Goal: Task Accomplishment & Management: Use online tool/utility

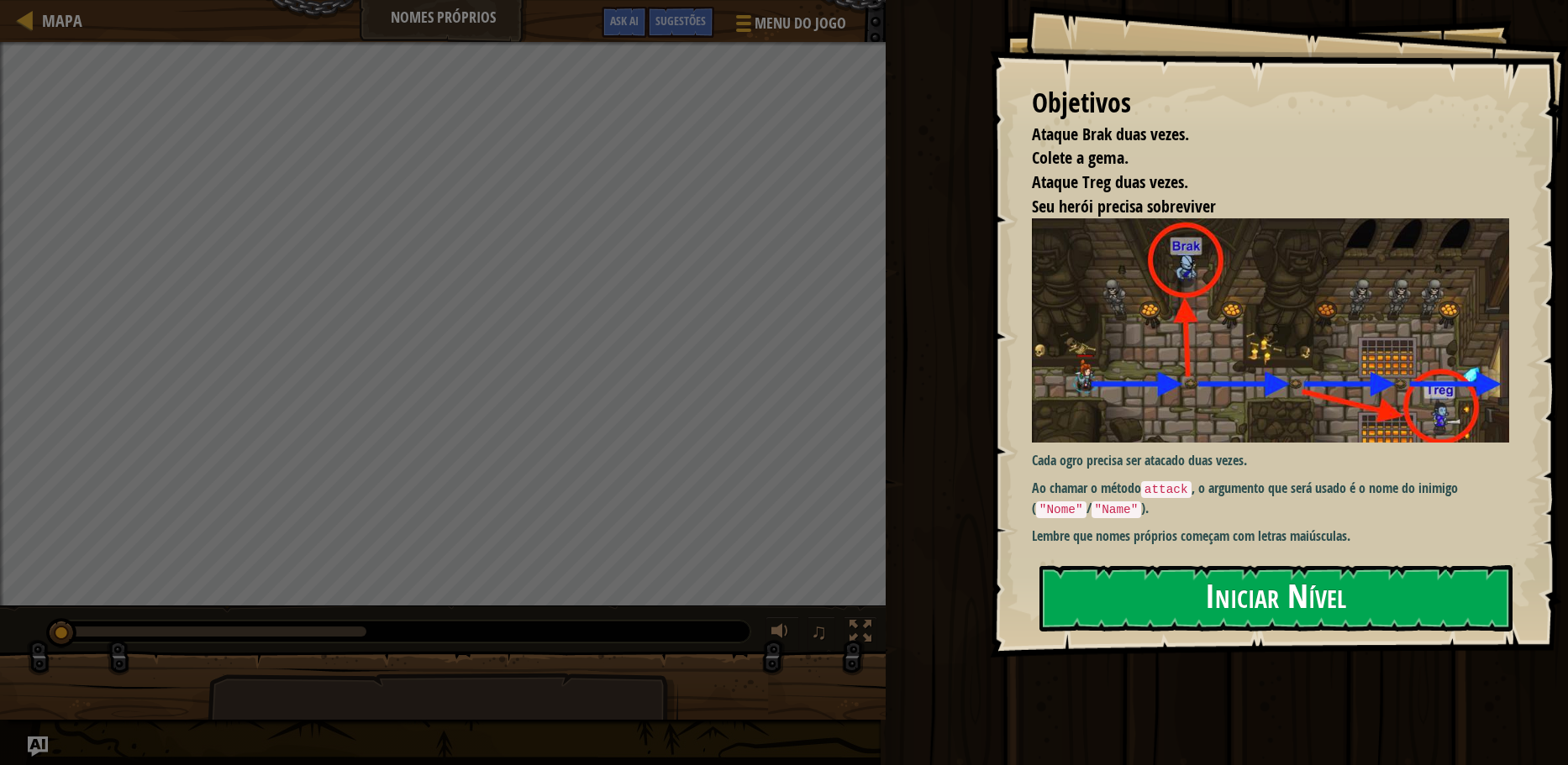
click at [1160, 611] on button "Iniciar Nível" at bounding box center [1275, 598] width 473 height 66
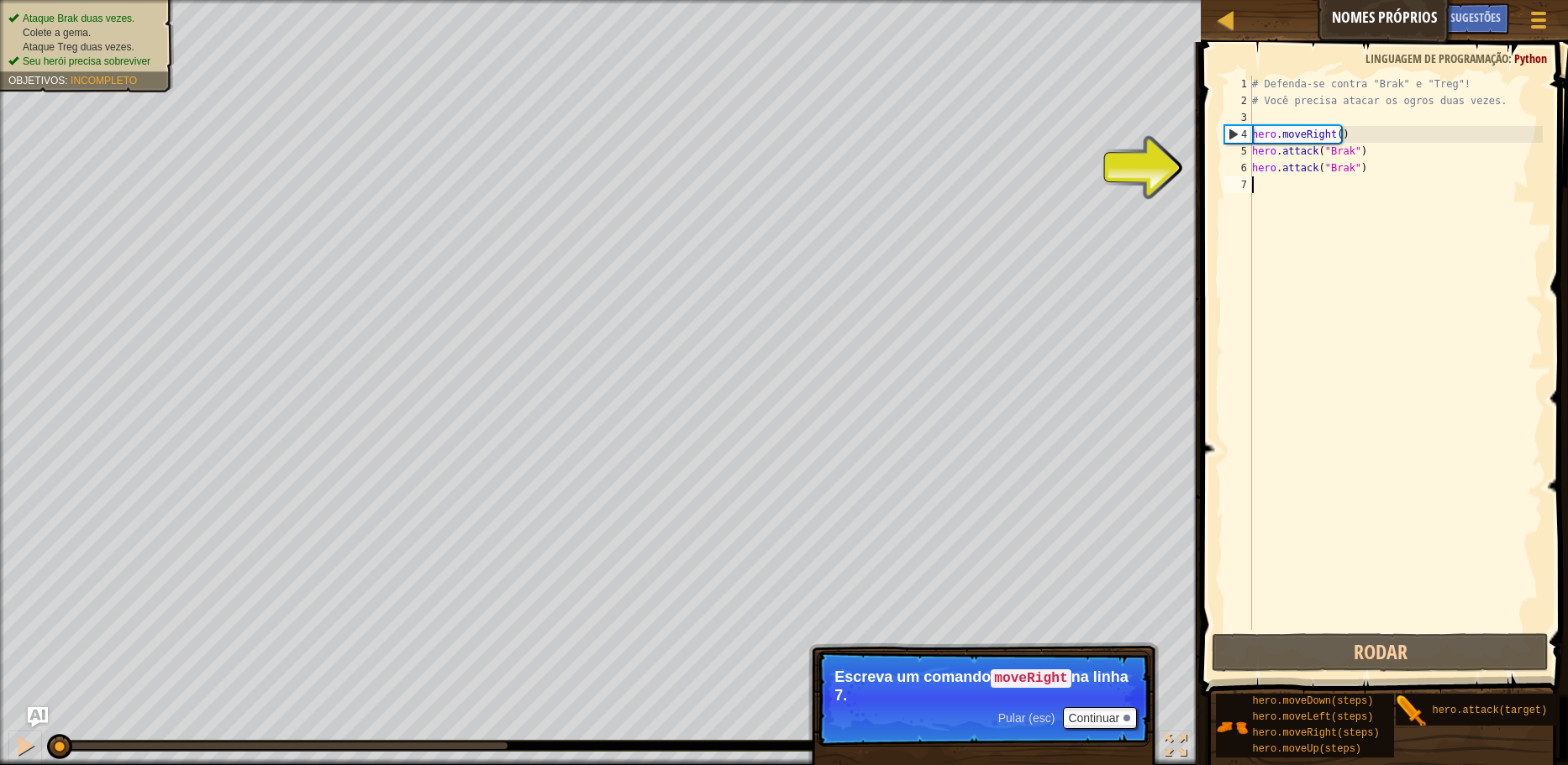
click at [1363, 137] on div "# Defenda-se contra "Brak" e "Treg"! # Você precisa atacar os ogros duas vezes.…" at bounding box center [1395, 370] width 294 height 588
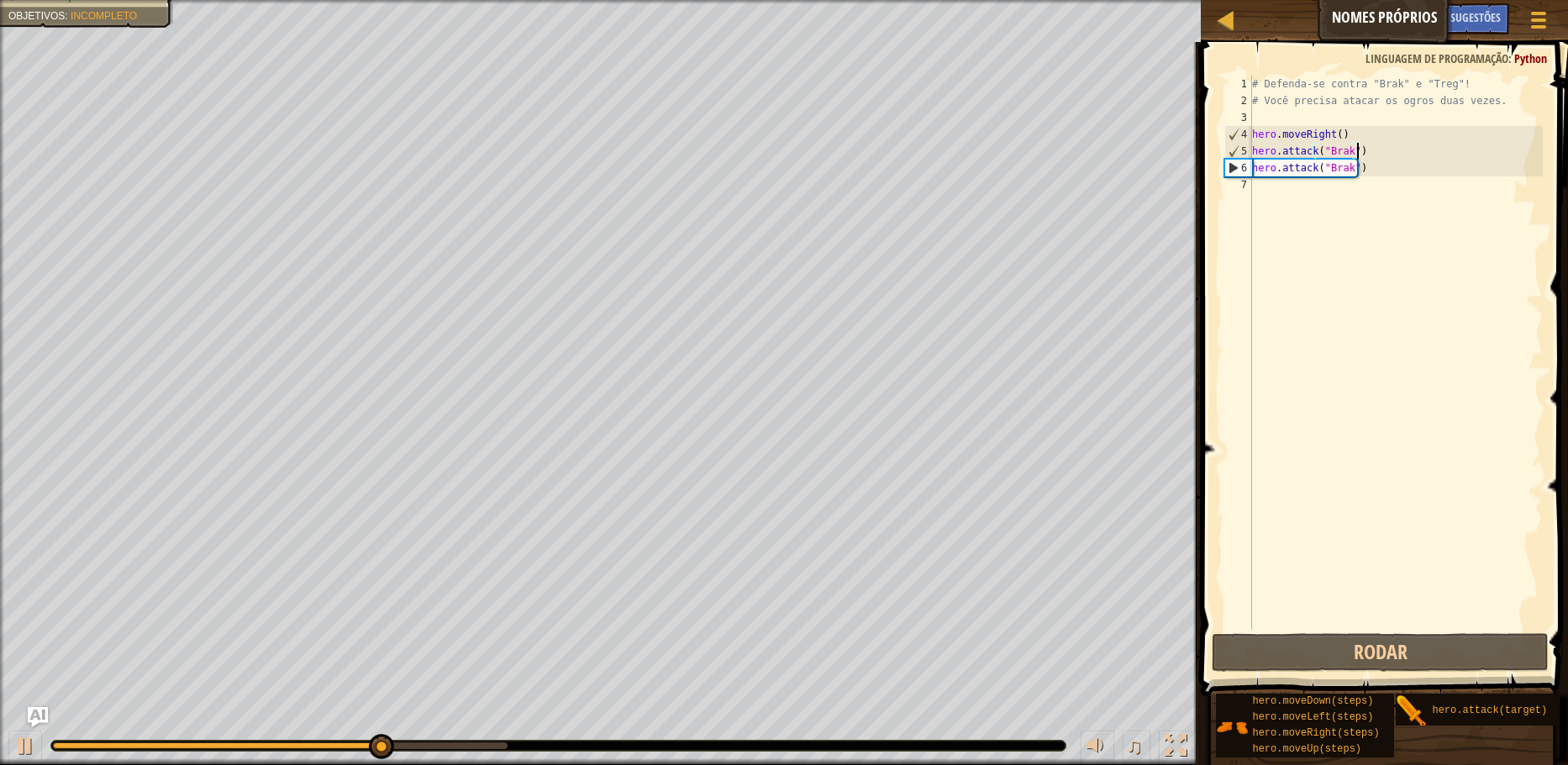
click at [1380, 158] on div "# Defenda-se contra "Brak" e "Treg"! # Você precisa atacar os ogros duas vezes.…" at bounding box center [1395, 370] width 294 height 588
type textarea "hero.attack("Brak")"
click at [1383, 166] on div "# Defenda-se contra "Brak" e "Treg"! # Você precisa atacar os ogros duas vezes.…" at bounding box center [1395, 370] width 294 height 588
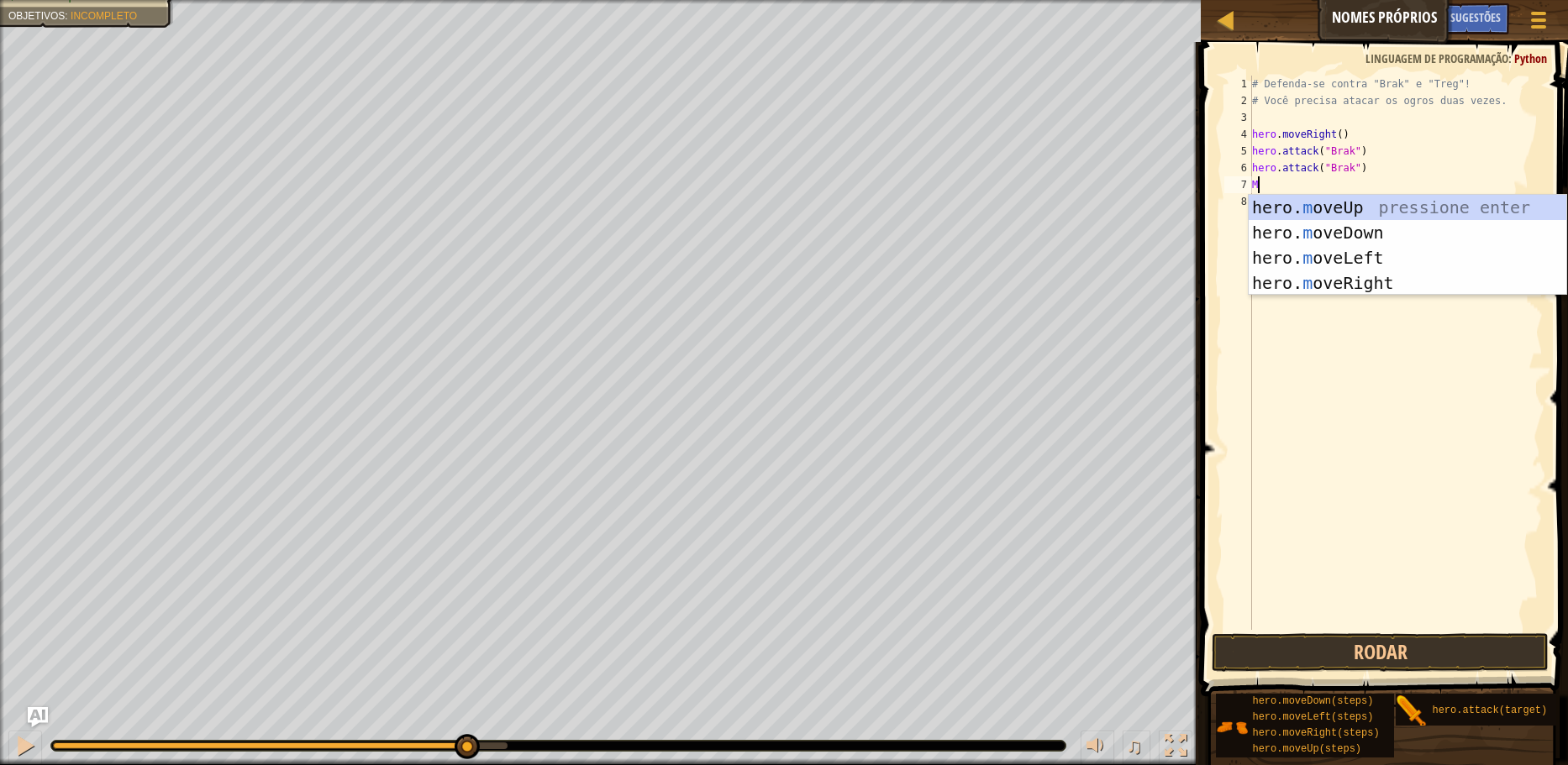
scroll to position [8, 1]
type textarea "MOVE"
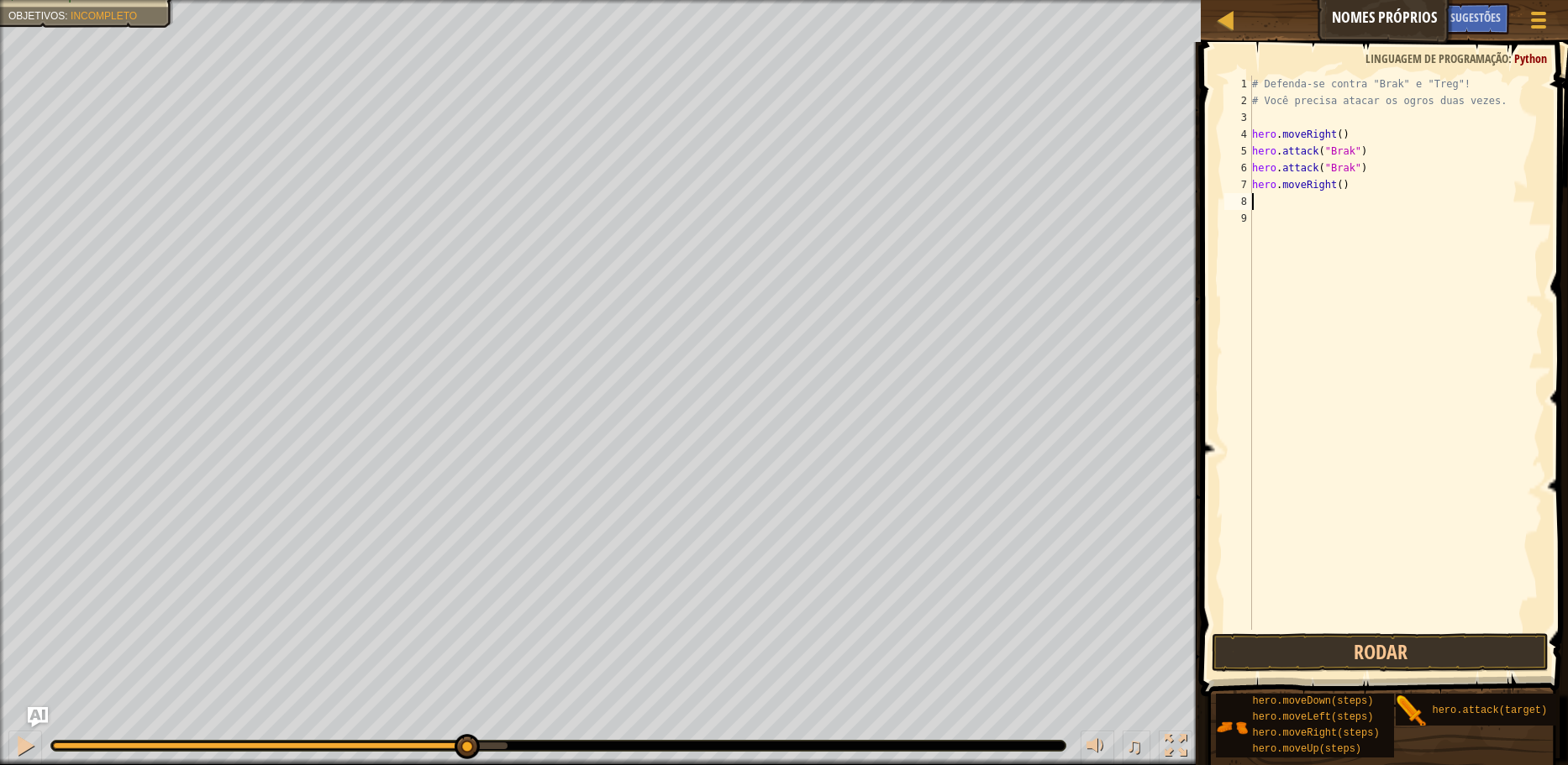
scroll to position [8, 0]
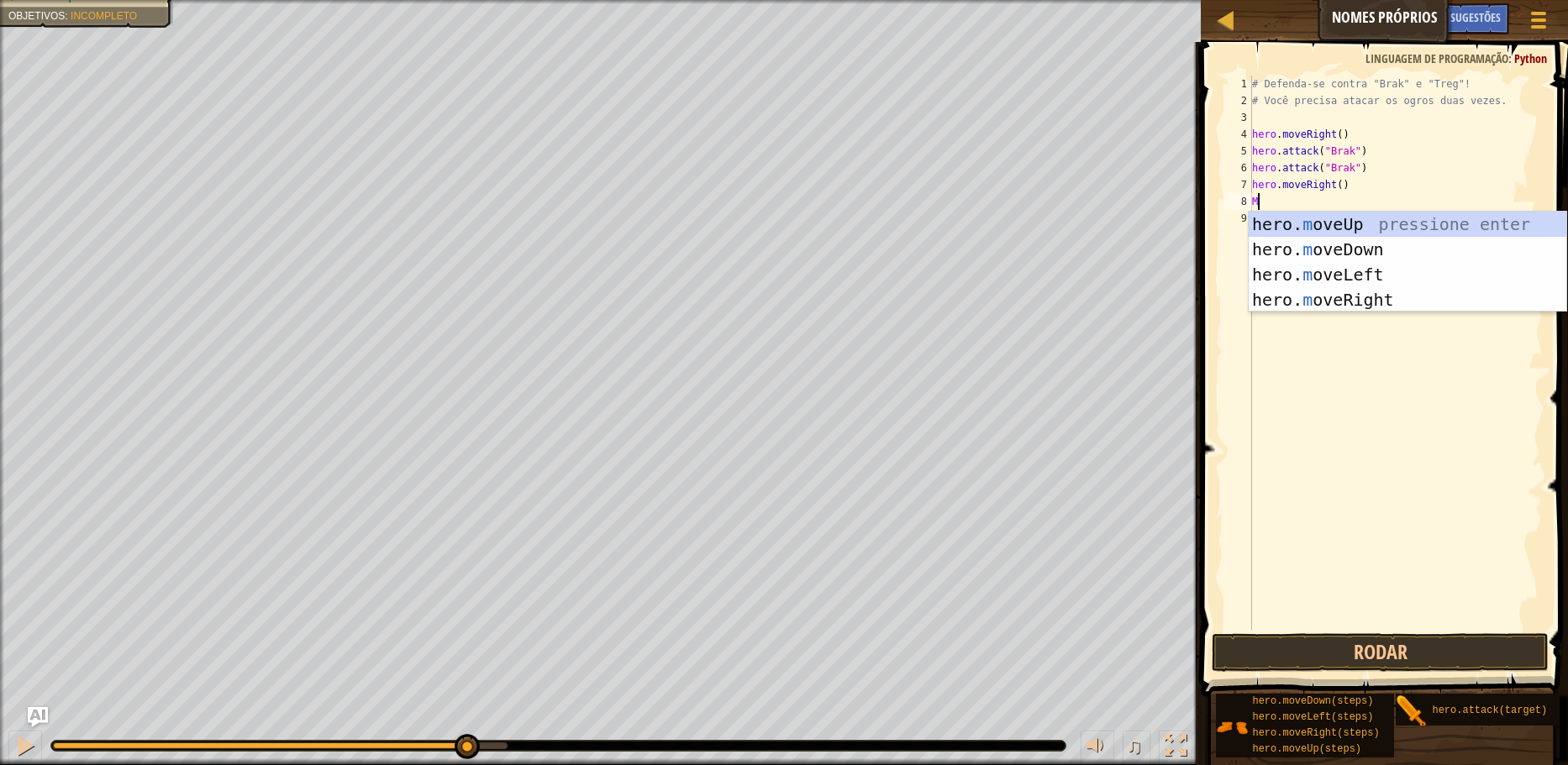
type textarea "MO"
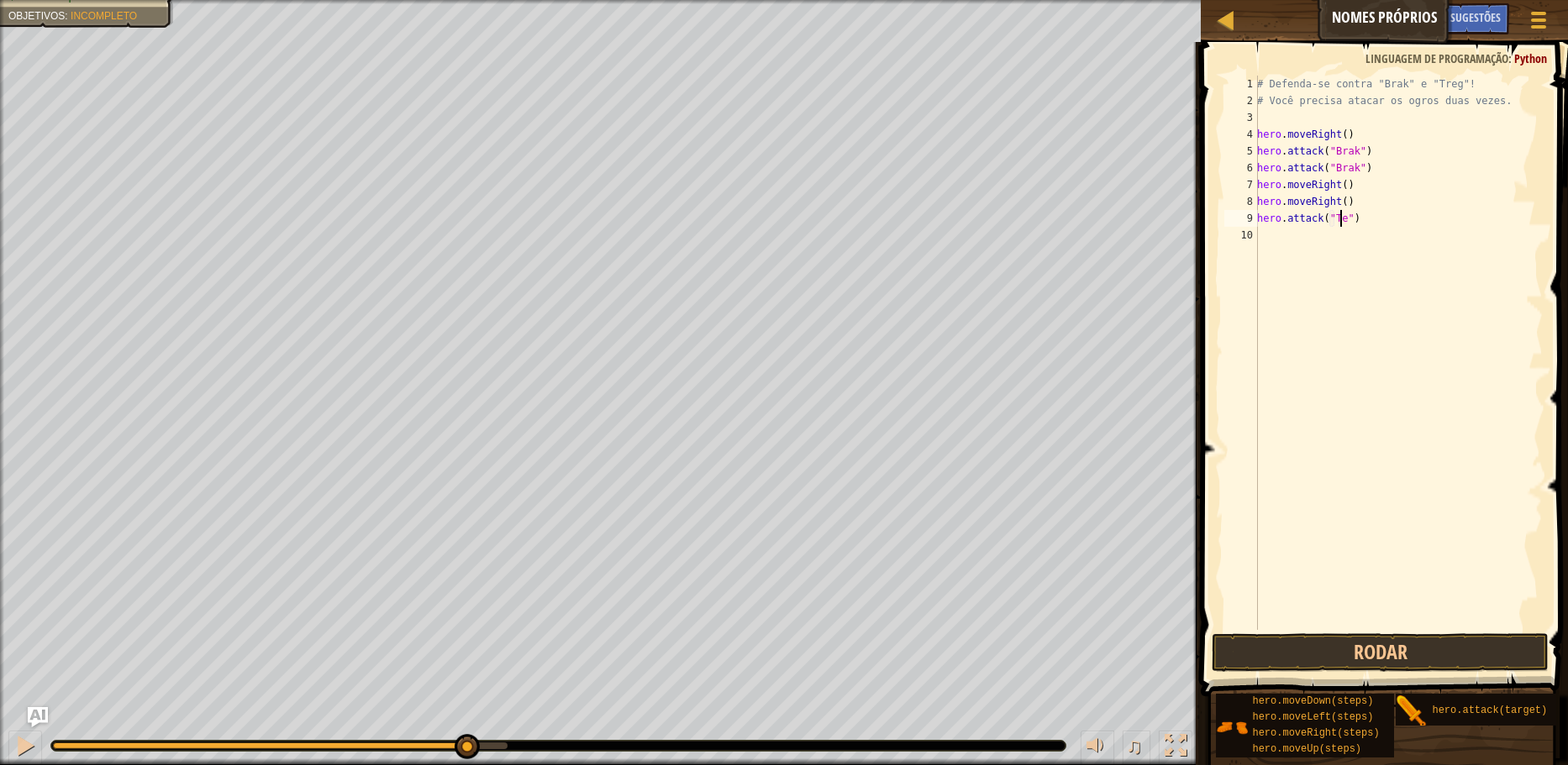
scroll to position [8, 8]
type textarea "hero.attack("Treg")"
click at [1381, 654] on button "Rodar" at bounding box center [1380, 653] width 336 height 39
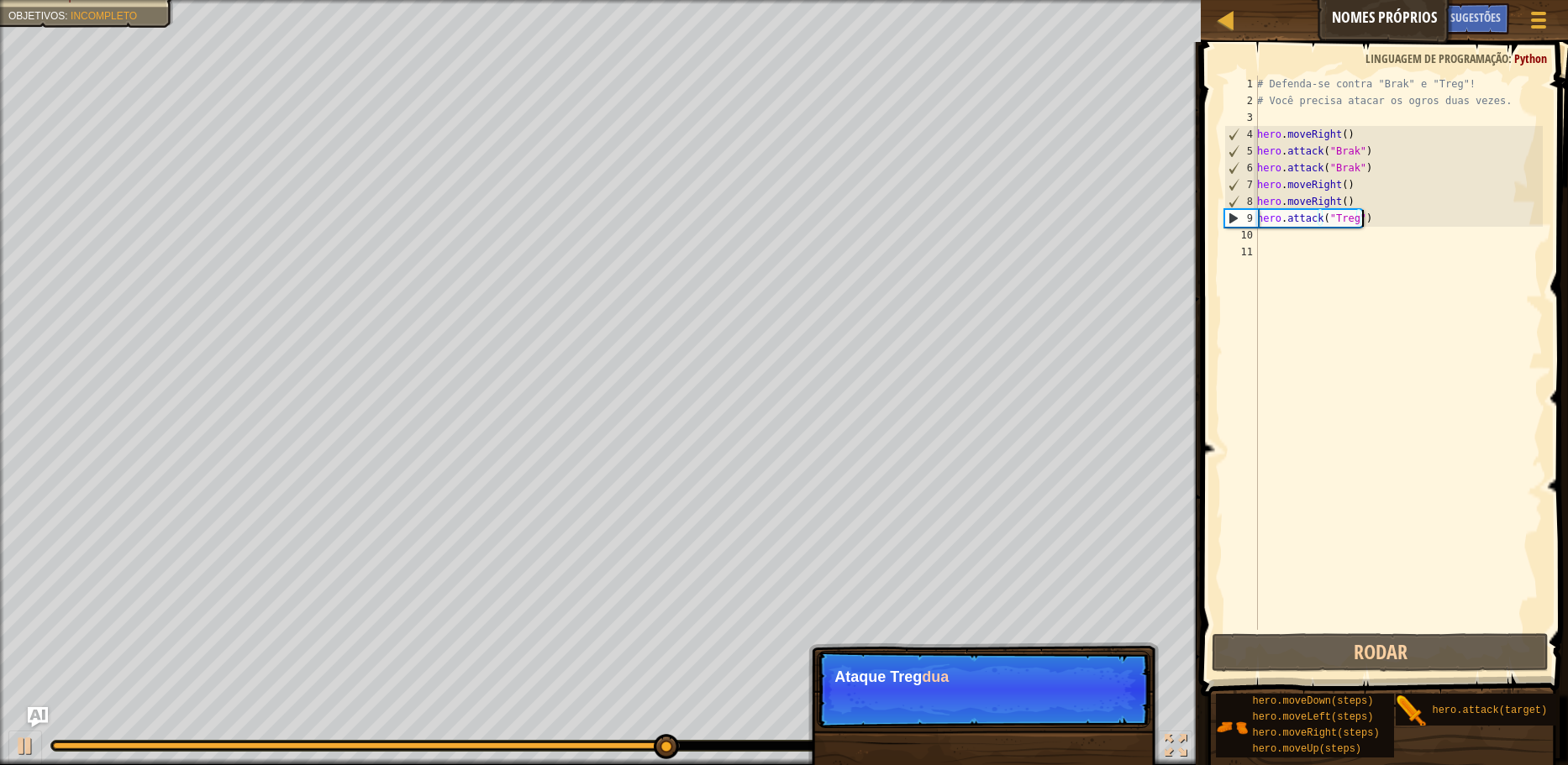
click at [1385, 218] on div "# Defenda-se contra "Brak" e "Treg"! # Você precisa atacar os ogros duas vezes.…" at bounding box center [1398, 370] width 289 height 588
type textarea "hero.attack("Treg")"
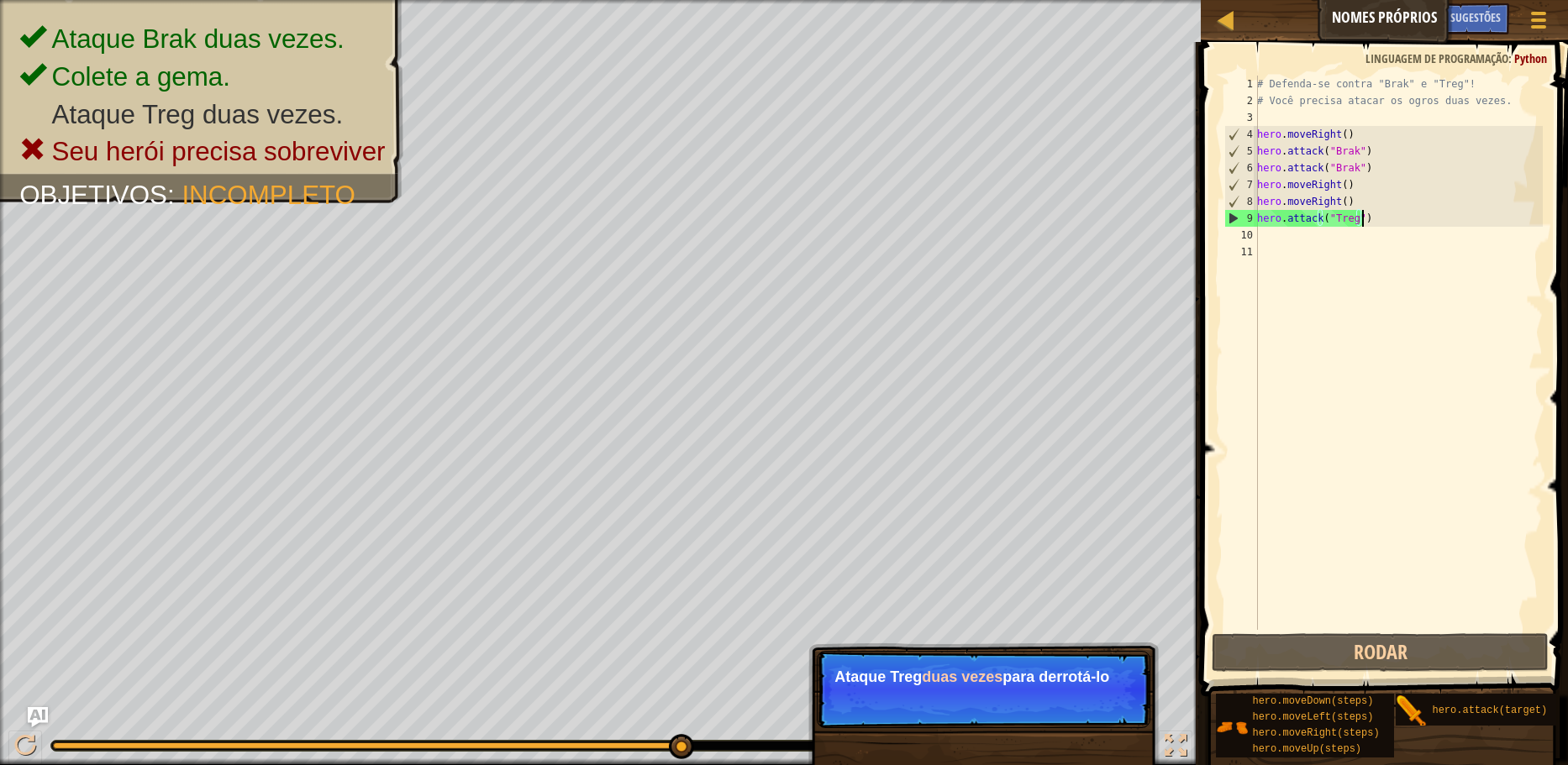
click at [1380, 222] on div "# Defenda-se contra "Brak" e "Treg"! # Você precisa atacar os ogros duas vezes.…" at bounding box center [1398, 370] width 289 height 588
click at [1083, 690] on button "Continuar" at bounding box center [1100, 699] width 74 height 22
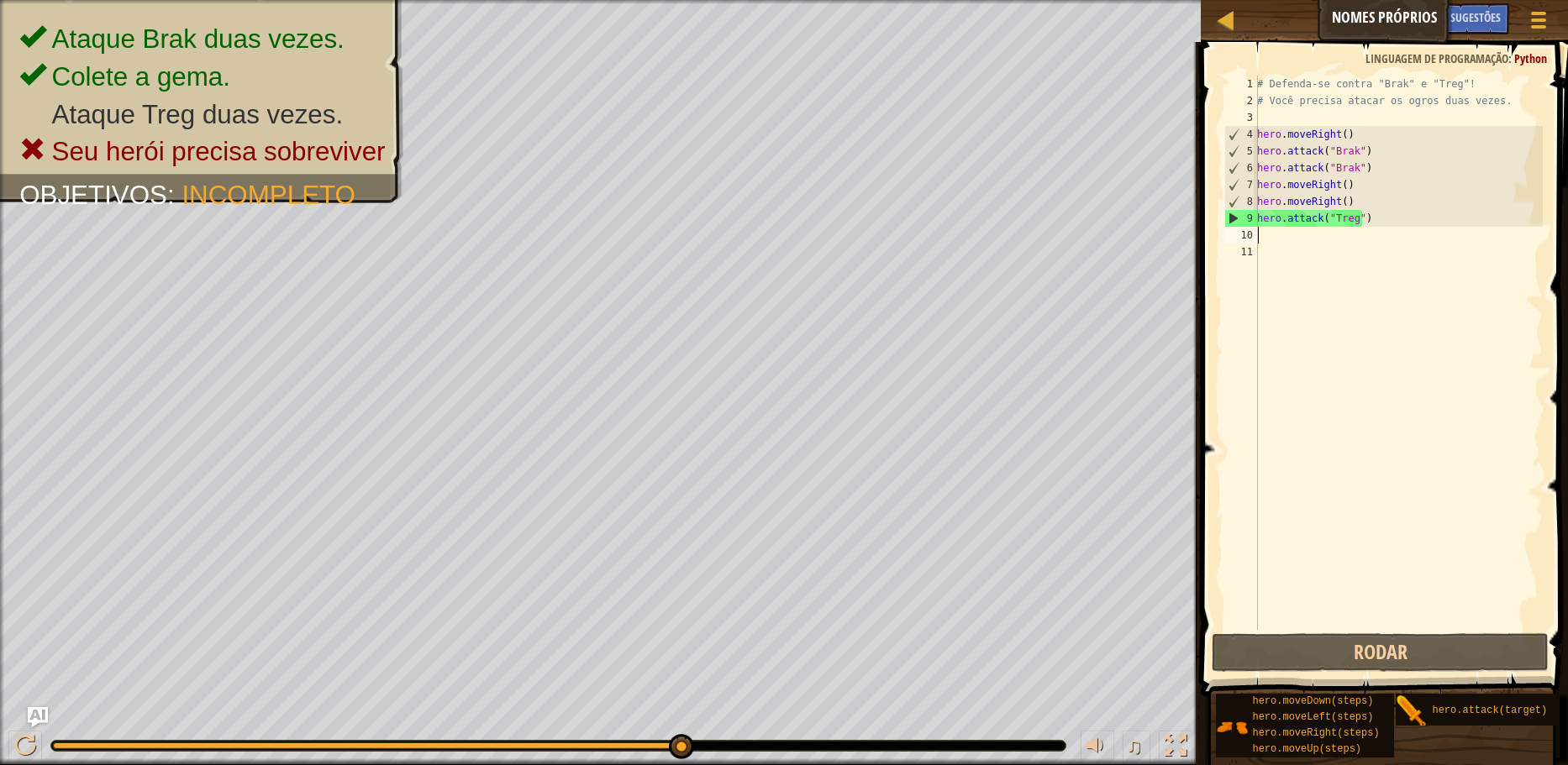
drag, startPoint x: 1351, startPoint y: 229, endPoint x: 1314, endPoint y: 234, distance: 37.3
click at [1308, 234] on div "# Defenda-se contra "Brak" e "Treg"! # Você precisa atacar os ogros duas vezes.…" at bounding box center [1398, 370] width 289 height 588
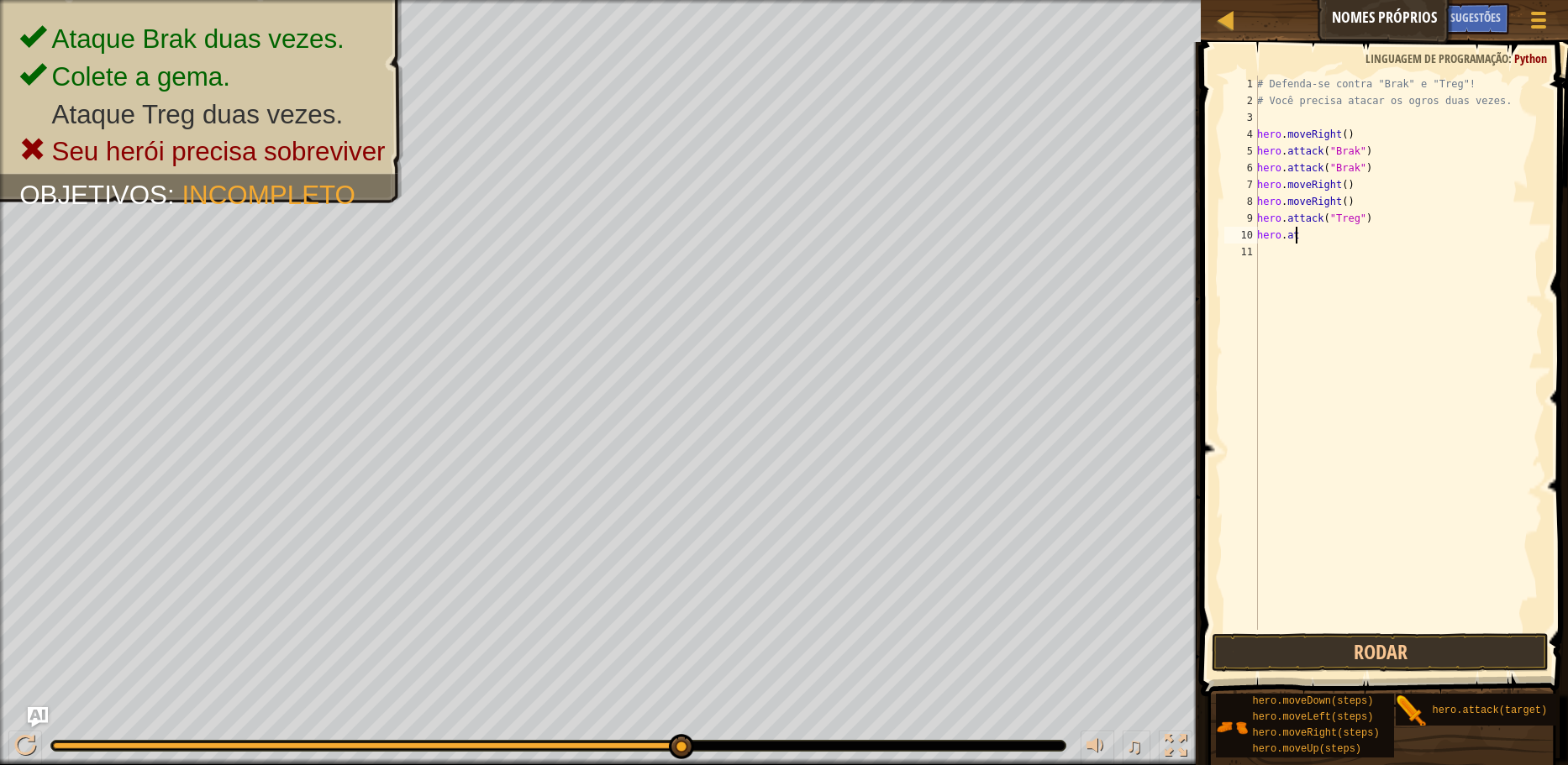
scroll to position [8, 1]
type textarea "h"
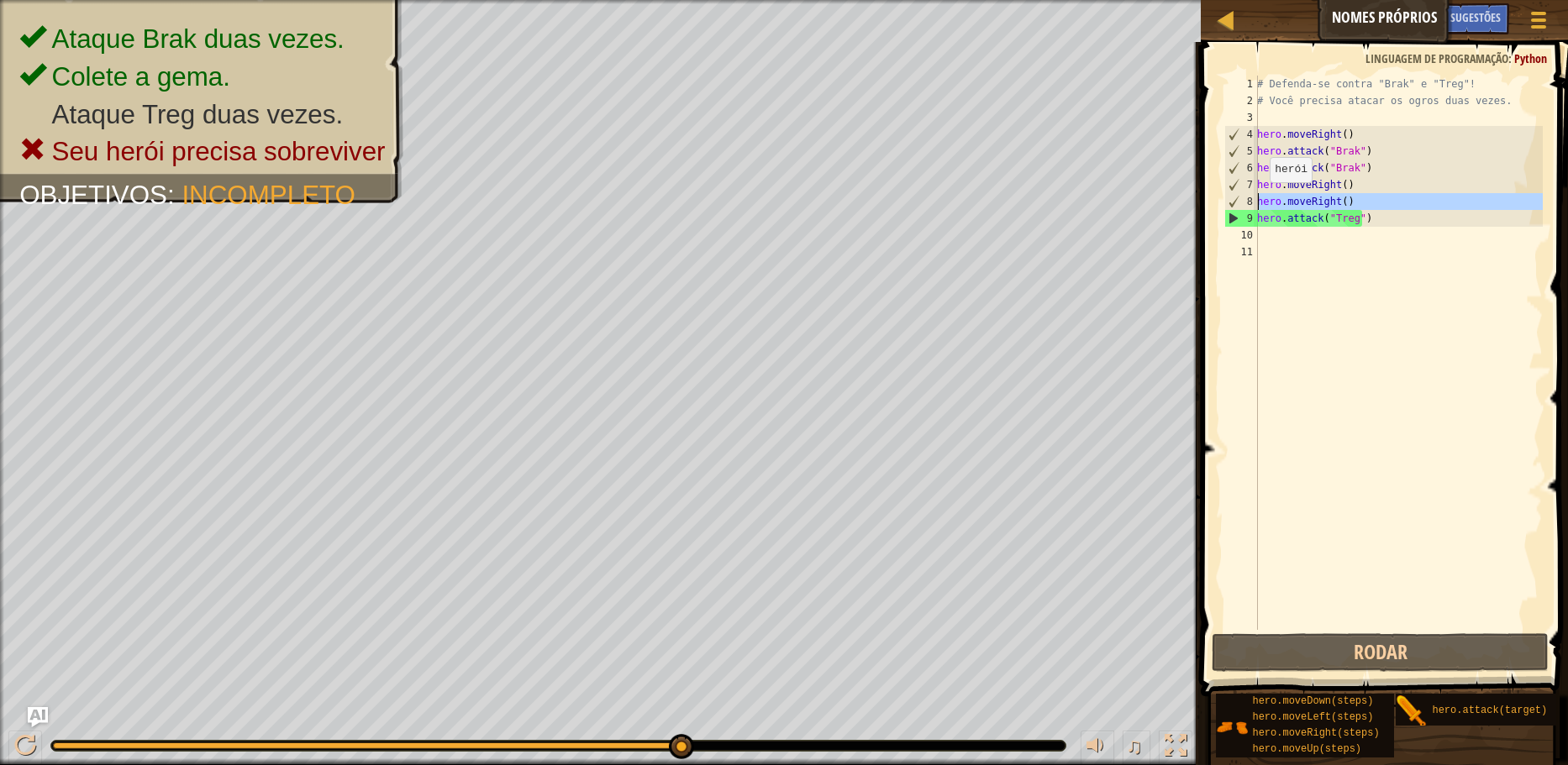
click at [1249, 201] on div "8" at bounding box center [1240, 201] width 33 height 17
click at [1365, 212] on div "# Defenda-se contra "Brak" e "Treg"! # Você precisa atacar os ogros duas vezes.…" at bounding box center [1398, 370] width 289 height 588
click at [1373, 199] on div "# Defenda-se contra "Brak" e "Treg"! # Você precisa atacar os ogros duas vezes.…" at bounding box center [1398, 370] width 289 height 588
click at [1374, 211] on div "# Defenda-se contra "Brak" e "Treg"! # Você precisa atacar os ogros duas vezes.…" at bounding box center [1398, 370] width 289 height 588
type textarea "hero.attack("Treg")"
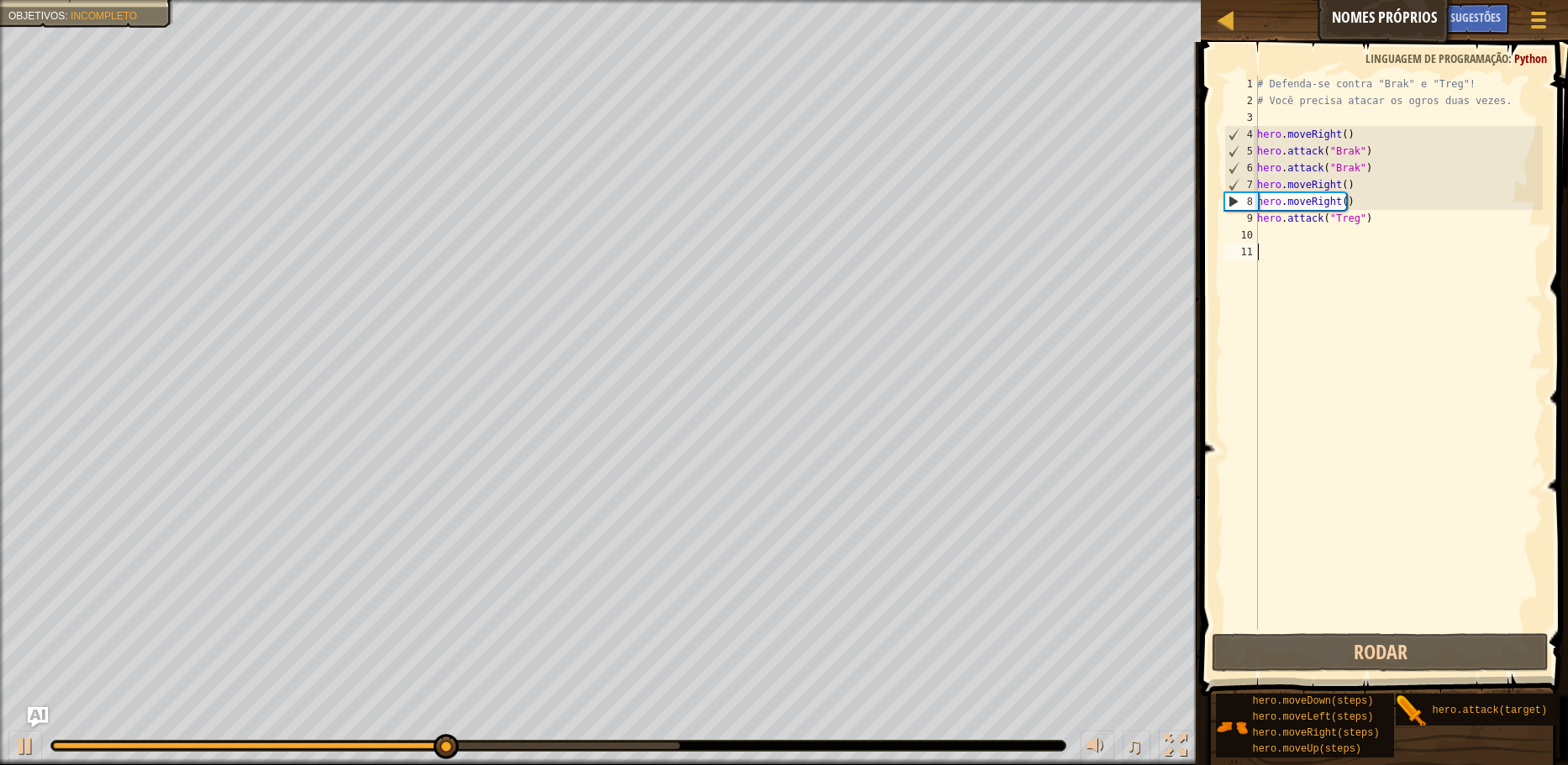
click at [1385, 555] on div "# Defenda-se contra "Brak" e "Treg"! # Você precisa atacar os ogros duas vezes.…" at bounding box center [1398, 370] width 289 height 588
click at [1366, 683] on div "Sugestões 1 2 3 4 5 6 7 8 9 10 11 # Defenda-se contra "Brak" e "Treg"! # Você p…" at bounding box center [1381, 400] width 372 height 715
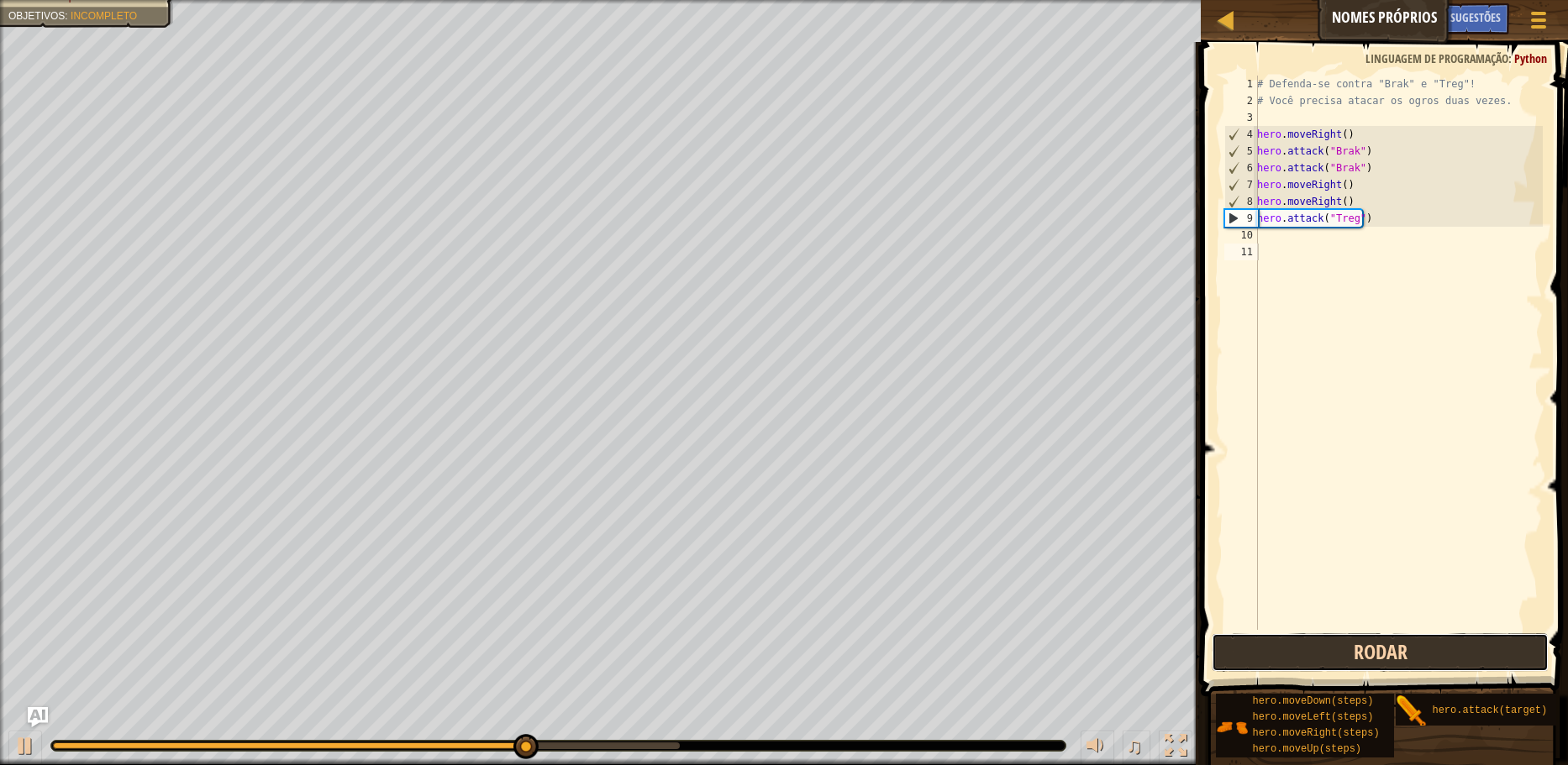
click at [1369, 651] on button "Rodar" at bounding box center [1380, 653] width 336 height 39
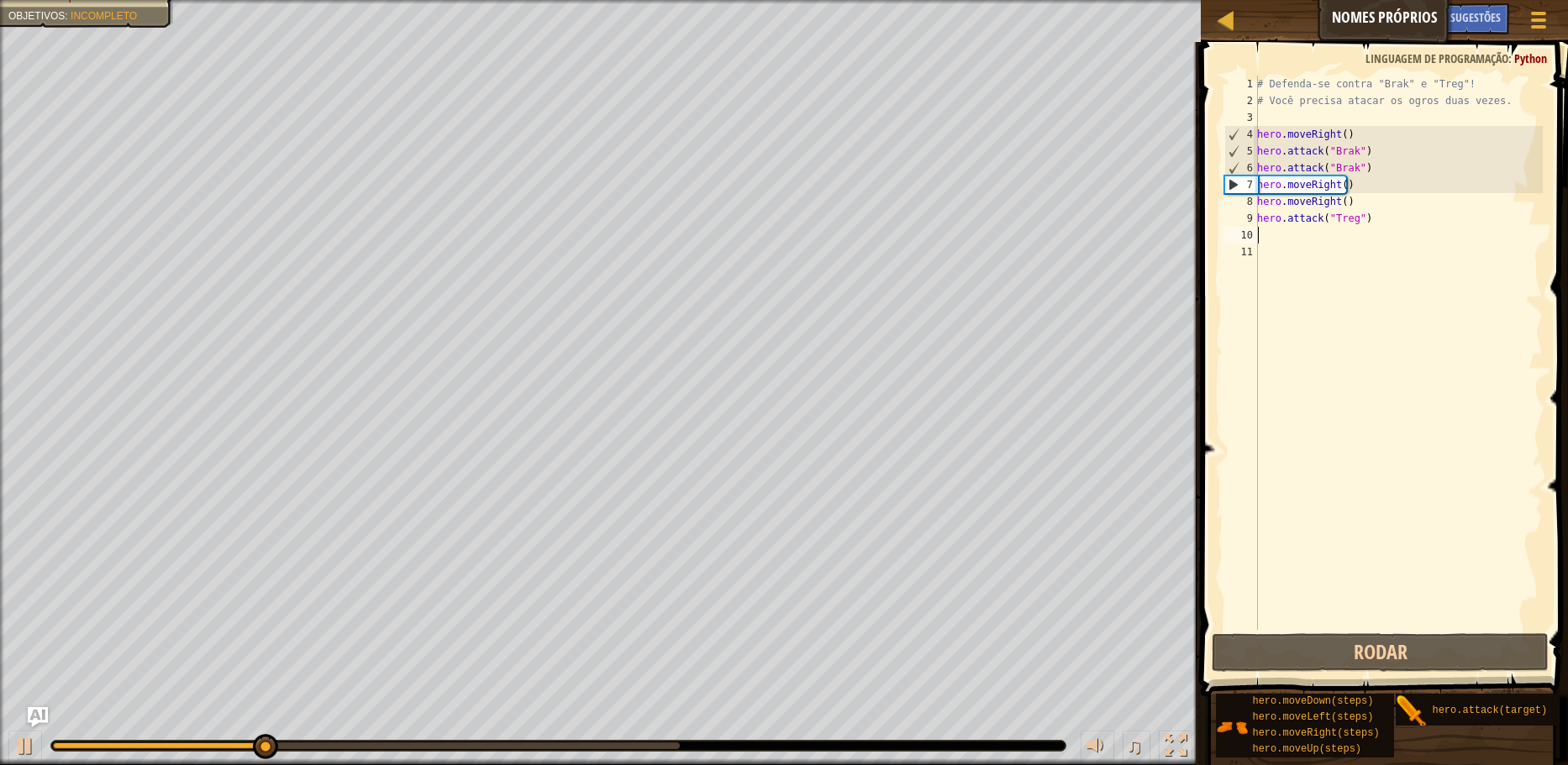
click at [1416, 241] on div "# Defenda-se contra "Brak" e "Treg"! # Você precisa atacar os ogros duas vezes.…" at bounding box center [1398, 370] width 289 height 588
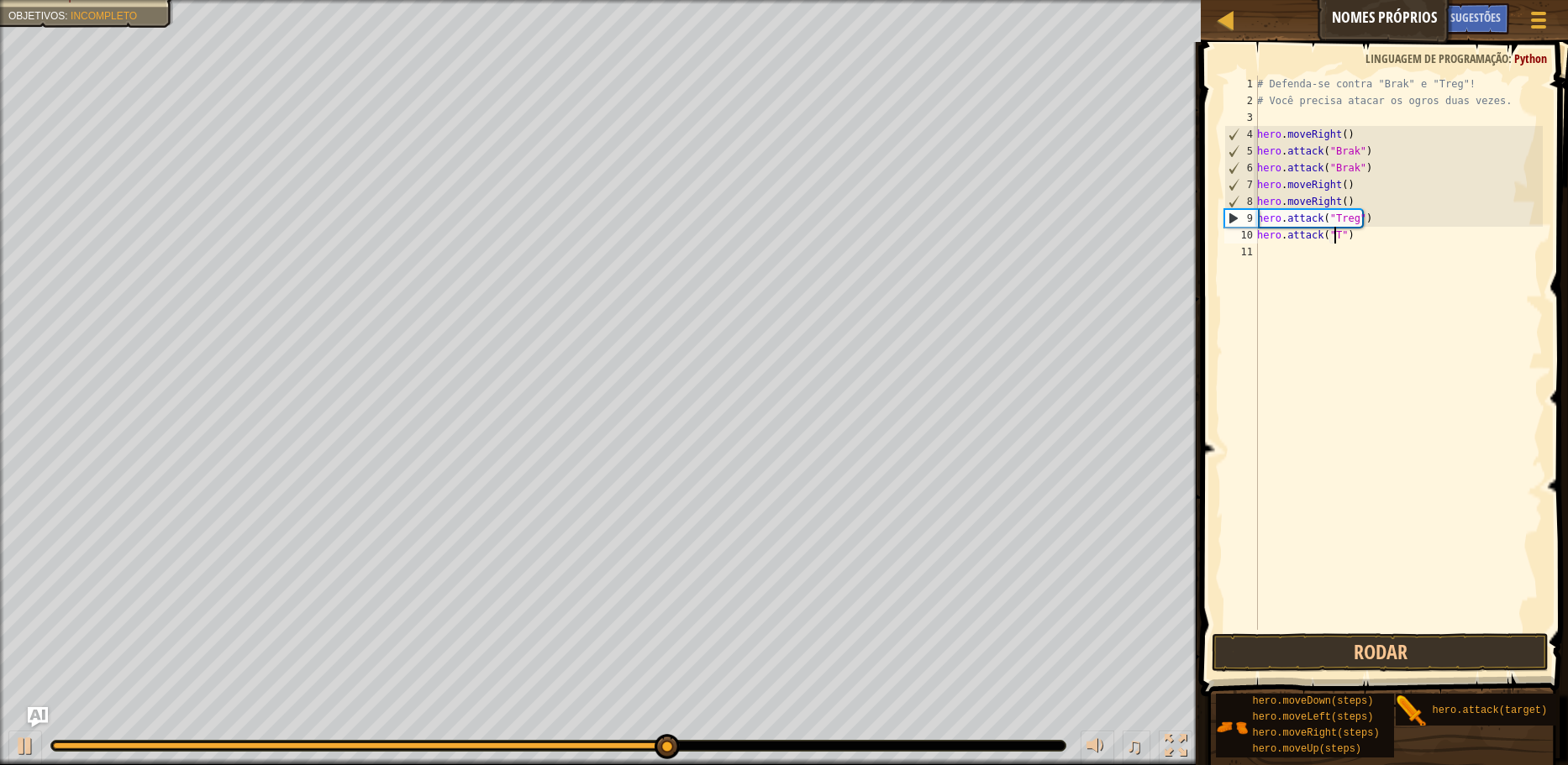
scroll to position [8, 8]
type textarea "hero.attack("Treg")"
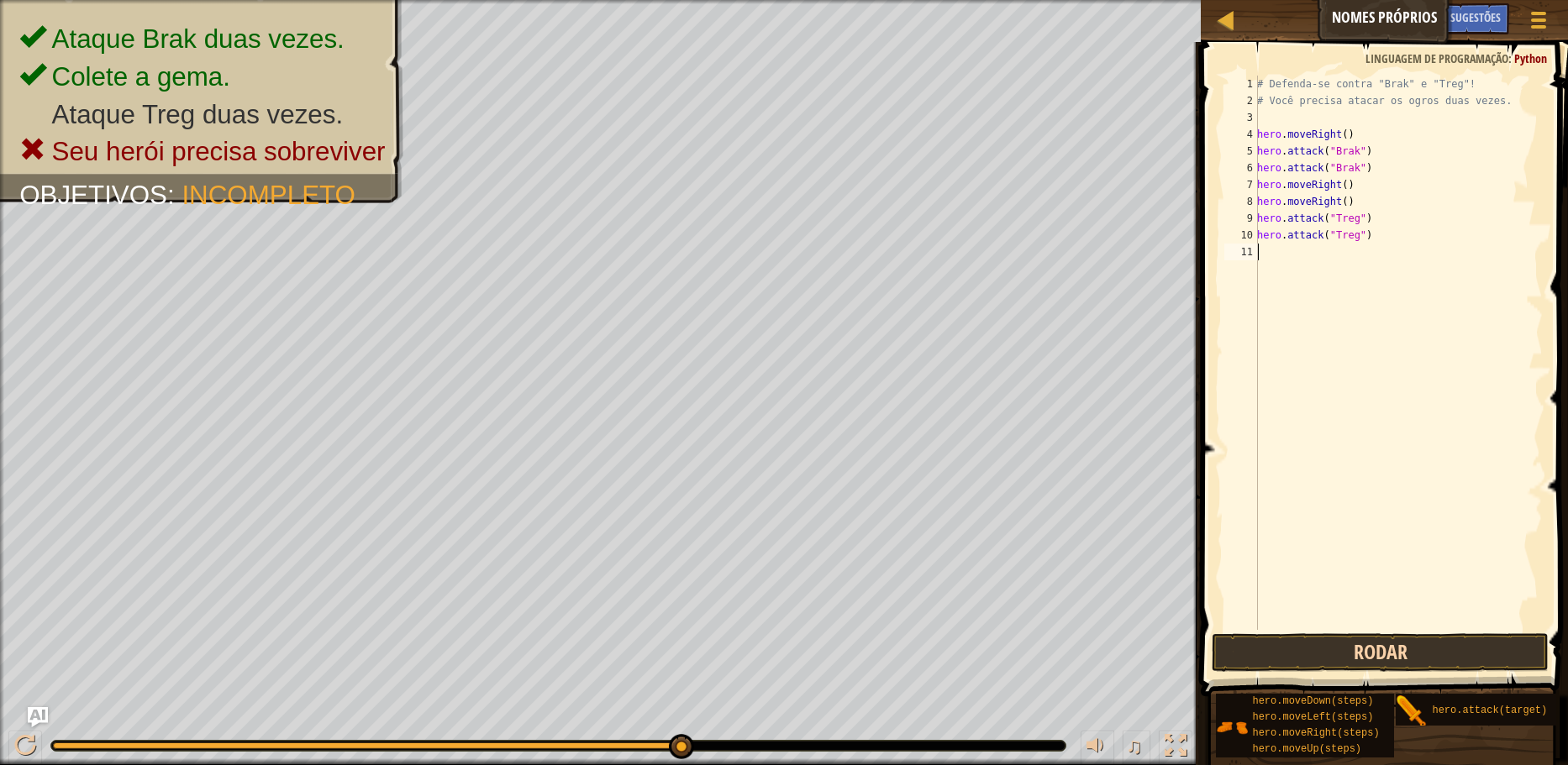
drag, startPoint x: 1281, startPoint y: 629, endPoint x: 1277, endPoint y: 652, distance: 23.3
click at [1281, 639] on div "hero.attack("Treg") 1 2 3 4 5 6 7 8 9 10 11 # Defenda-se contra "Brak" e "Treg"…" at bounding box center [1381, 402] width 372 height 704
click at [1277, 652] on button "Rodar" at bounding box center [1380, 653] width 336 height 39
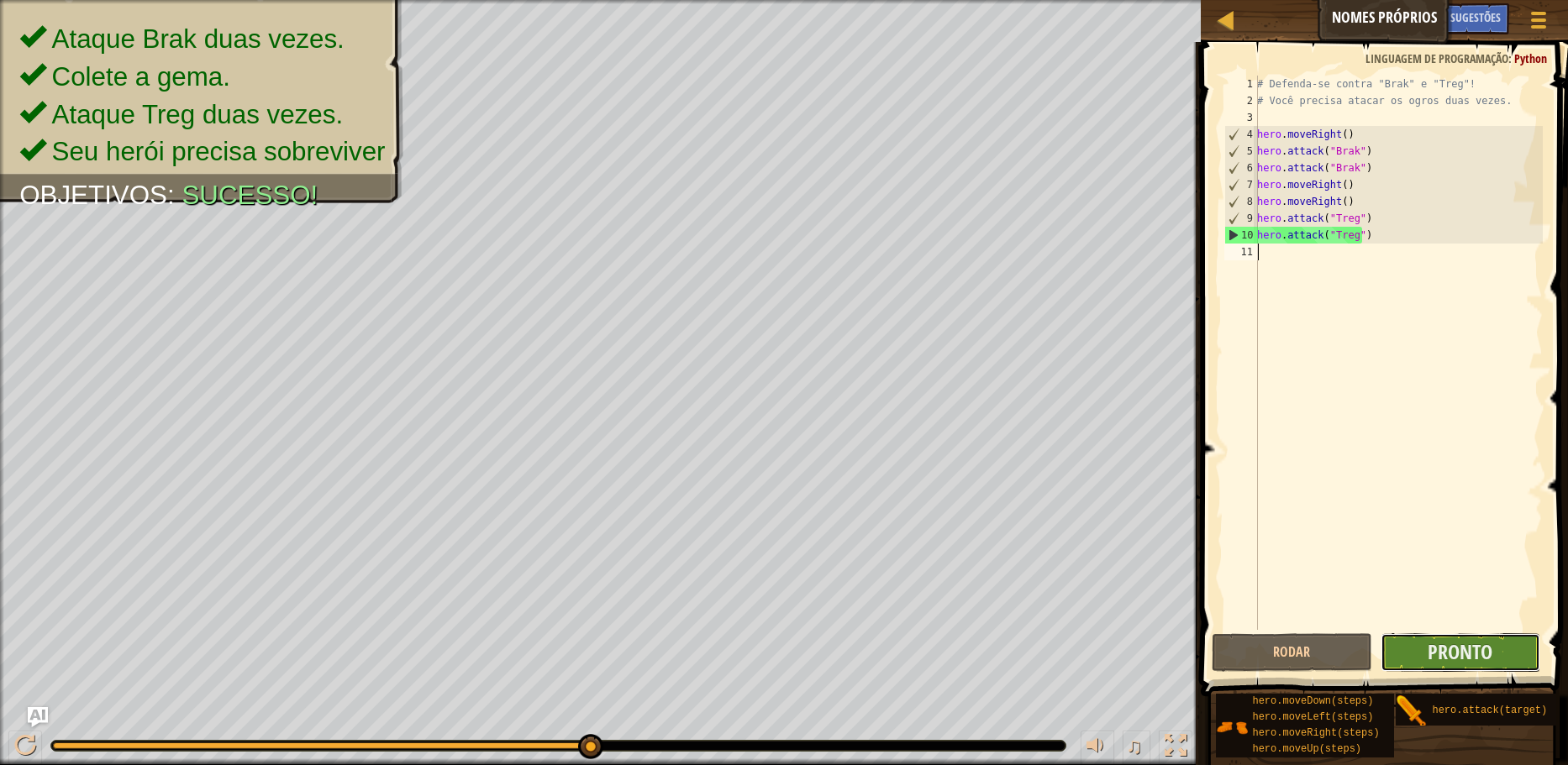
click at [1441, 636] on button "Pronto" at bounding box center [1460, 653] width 159 height 39
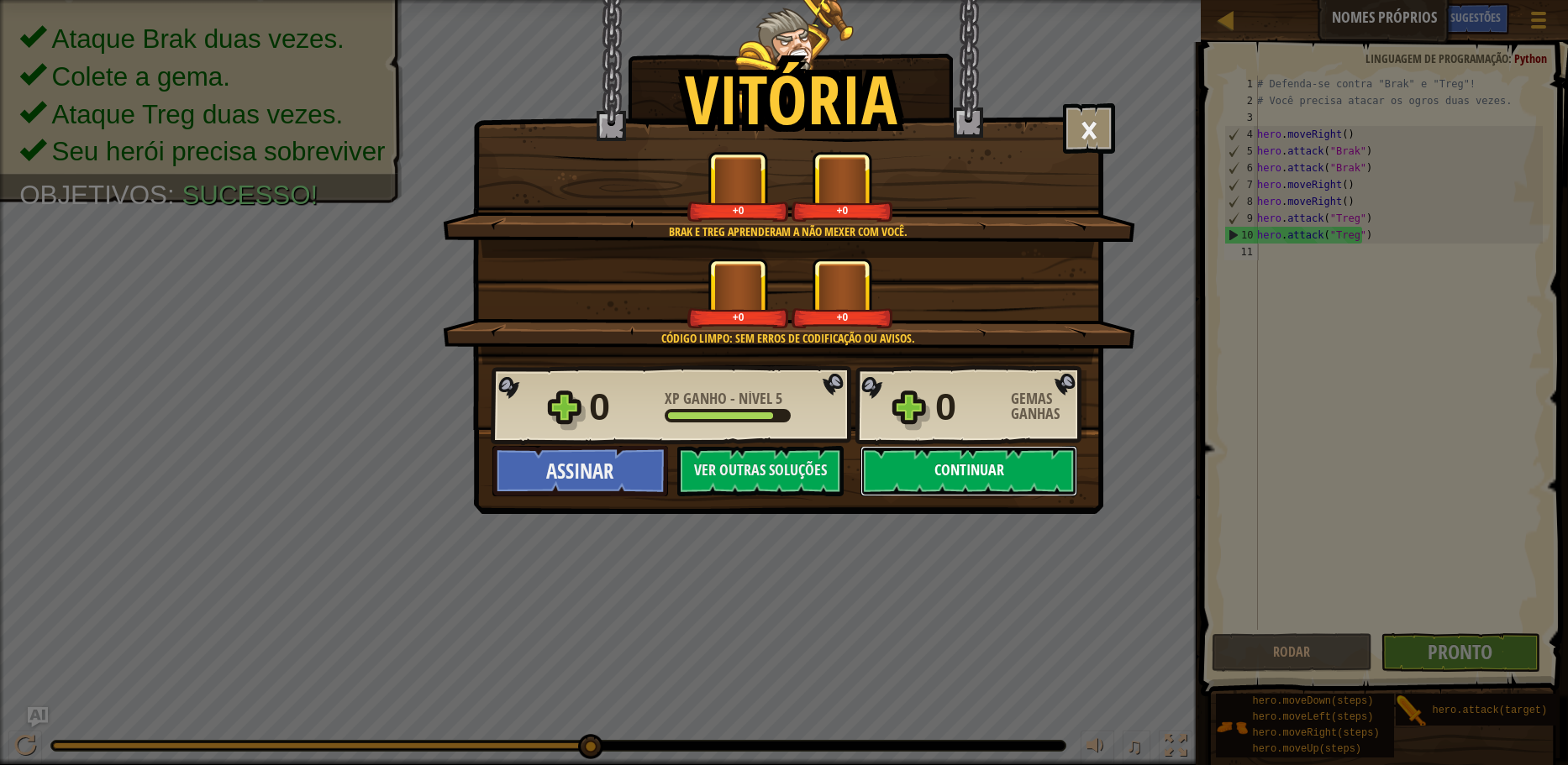
click at [1000, 462] on button "Continuar" at bounding box center [968, 471] width 217 height 50
select select "pt-BR"
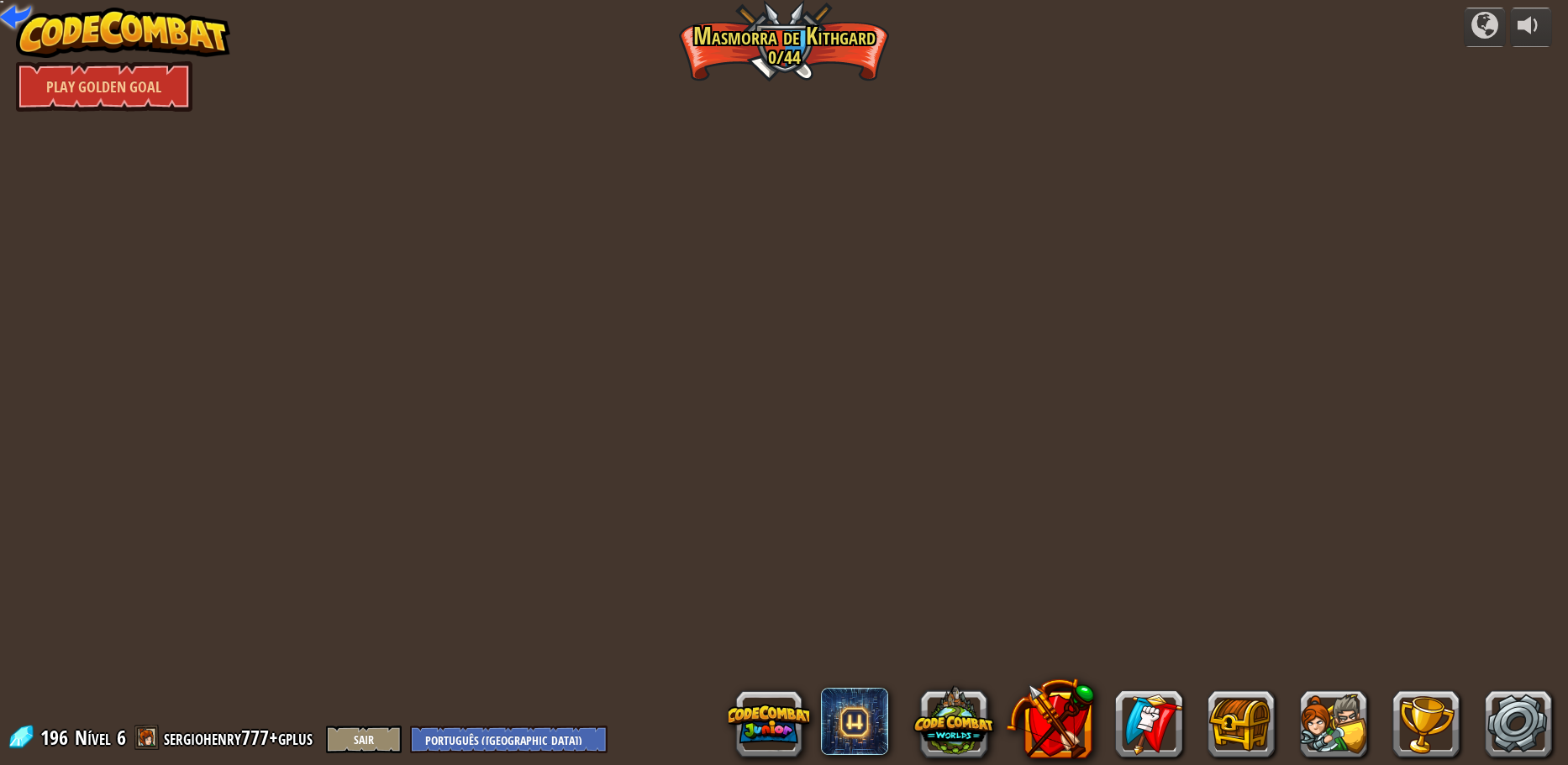
select select "pt-BR"
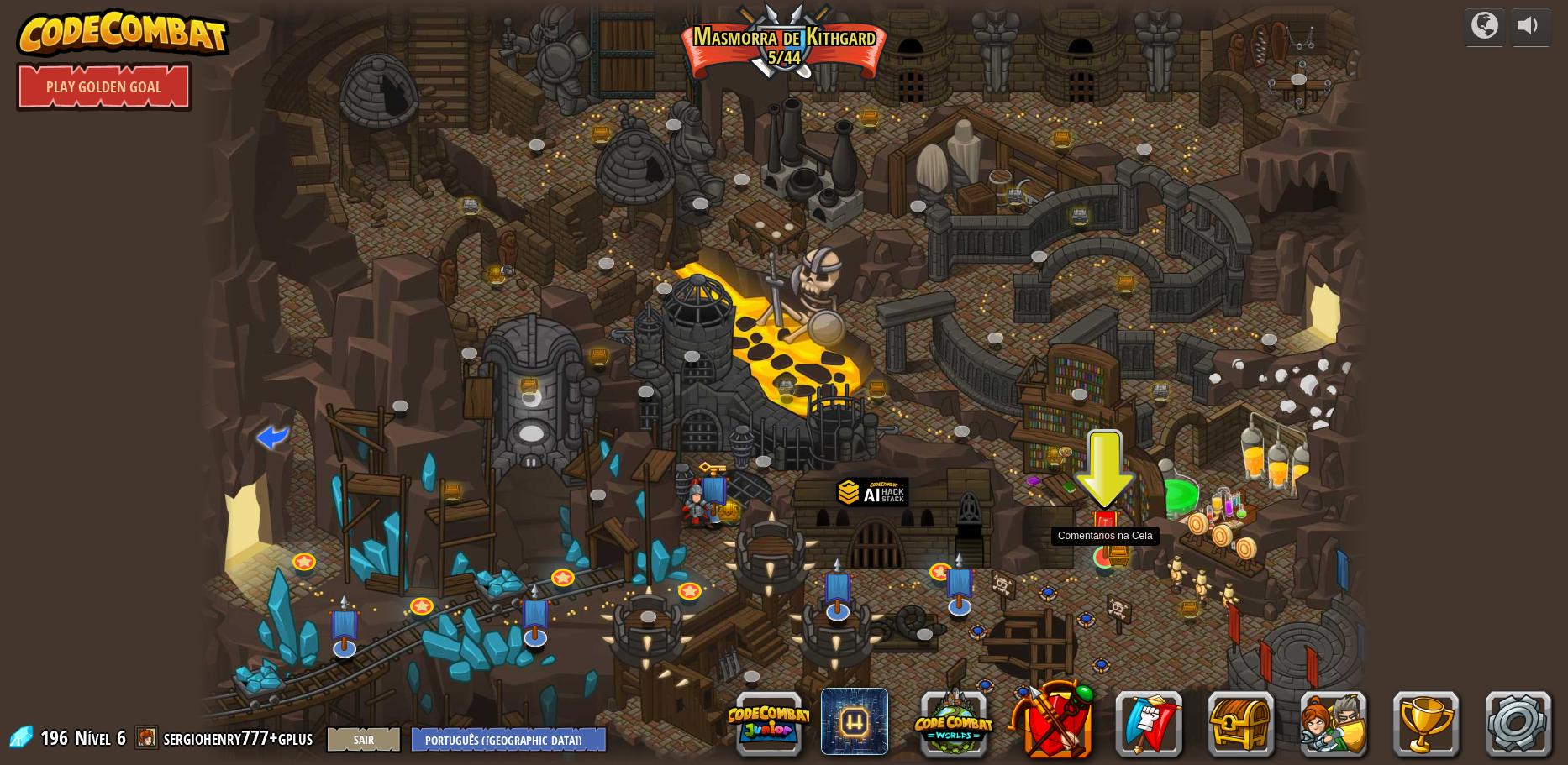
click at [1112, 535] on img at bounding box center [1104, 526] width 18 height 18
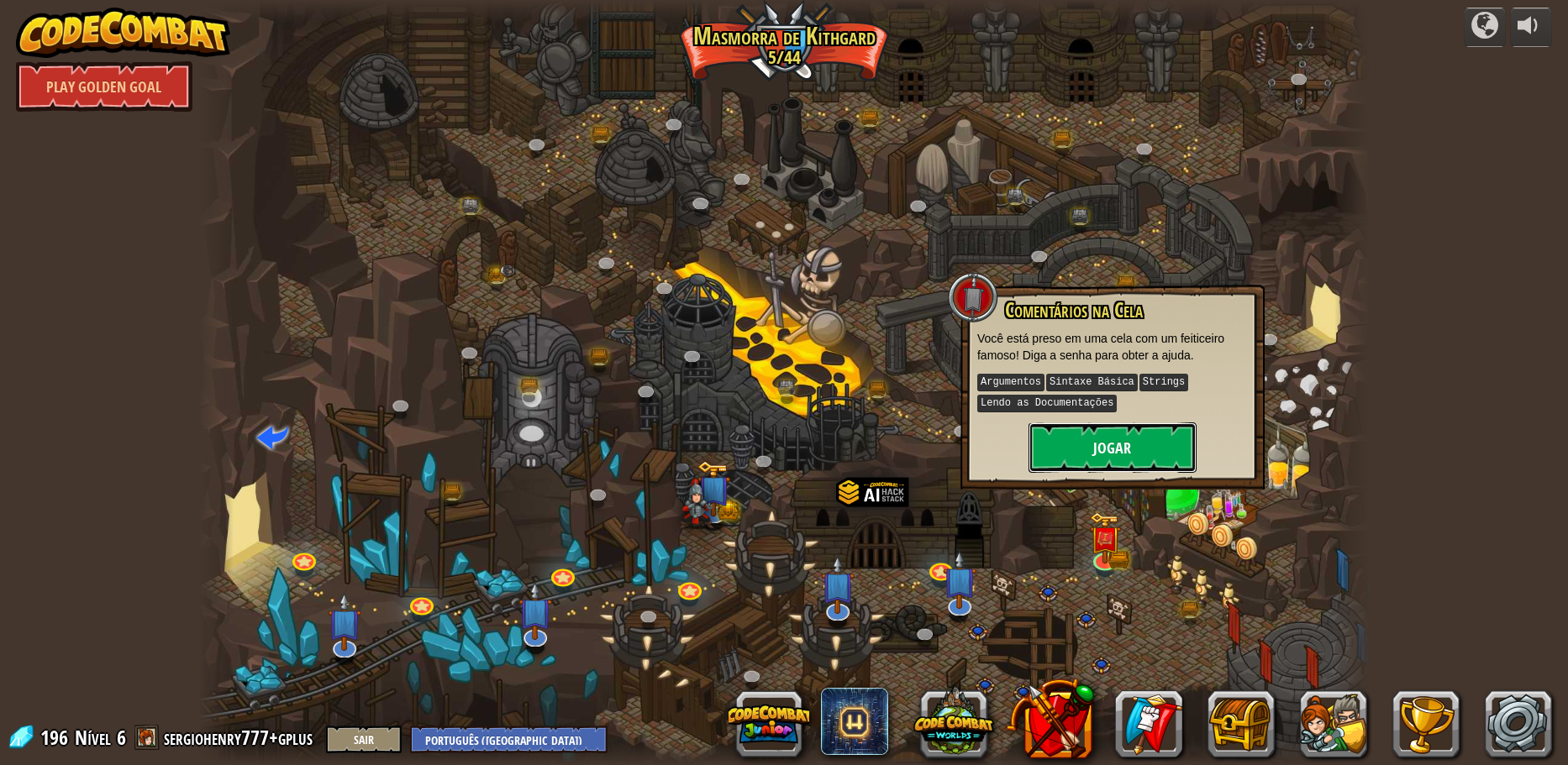
click at [1111, 437] on button "Jogar" at bounding box center [1112, 447] width 168 height 50
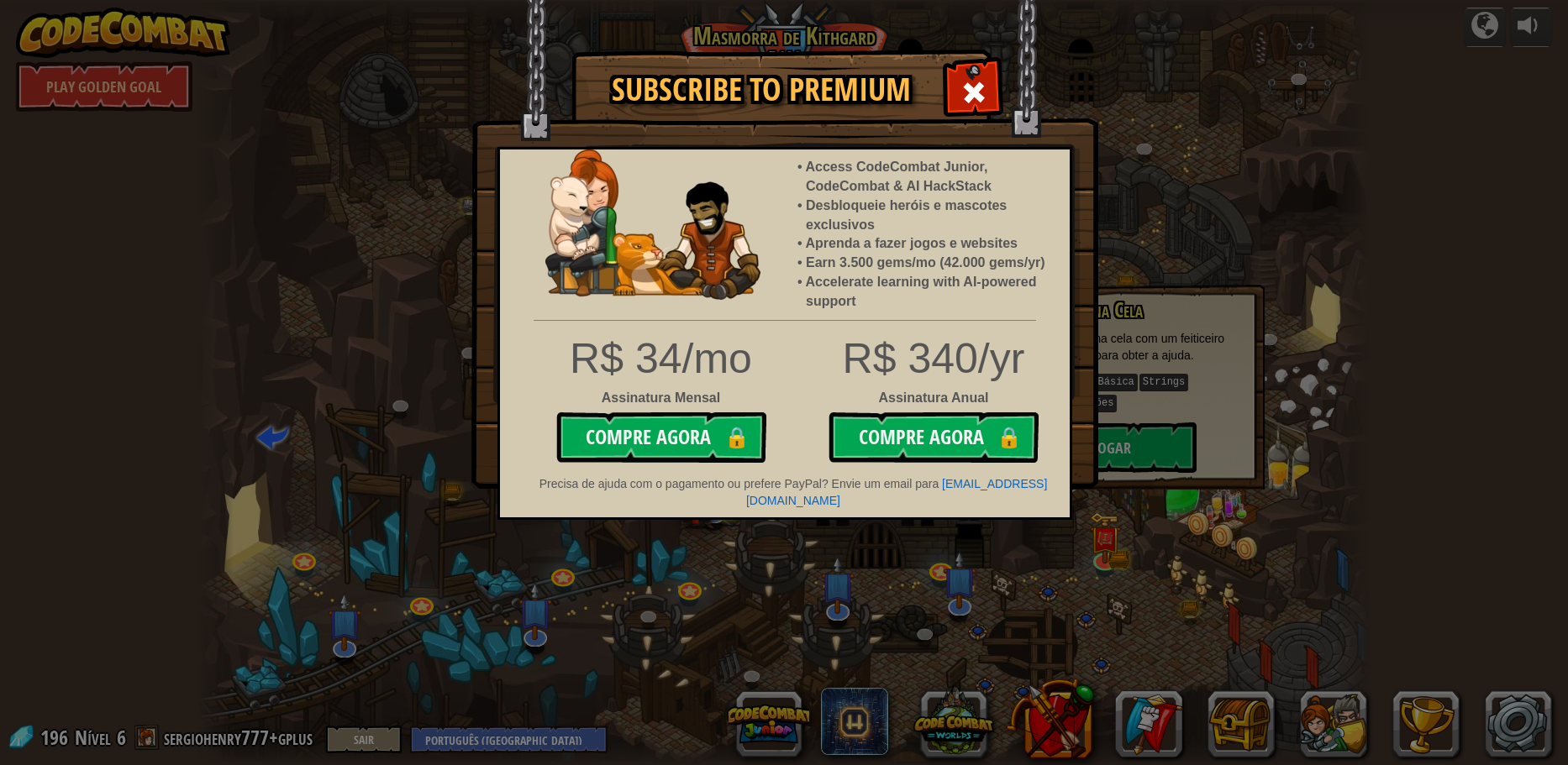
click at [1147, 253] on div "Subscribe to Premium Access CodeCombat Junior, CodeCombat & AI HackStack Desblo…" at bounding box center [784, 382] width 1568 height 765
click at [680, 629] on div "Subscribe to Premium Access CodeCombat Junior, CodeCombat & AI HackStack Desblo…" at bounding box center [784, 382] width 1568 height 765
click at [993, 74] on div at bounding box center [973, 91] width 53 height 53
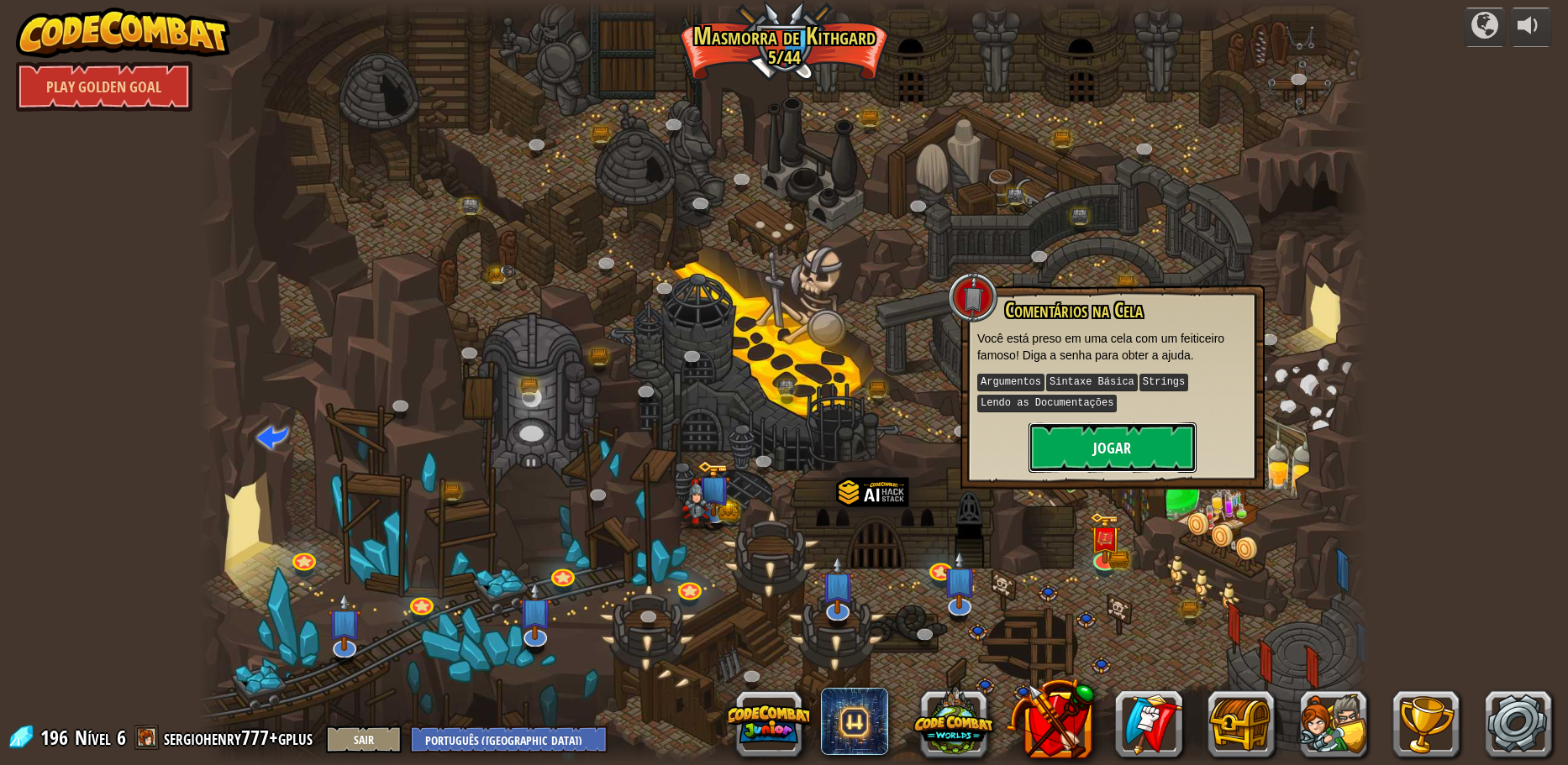
click at [1061, 438] on button "Jogar" at bounding box center [1112, 447] width 168 height 50
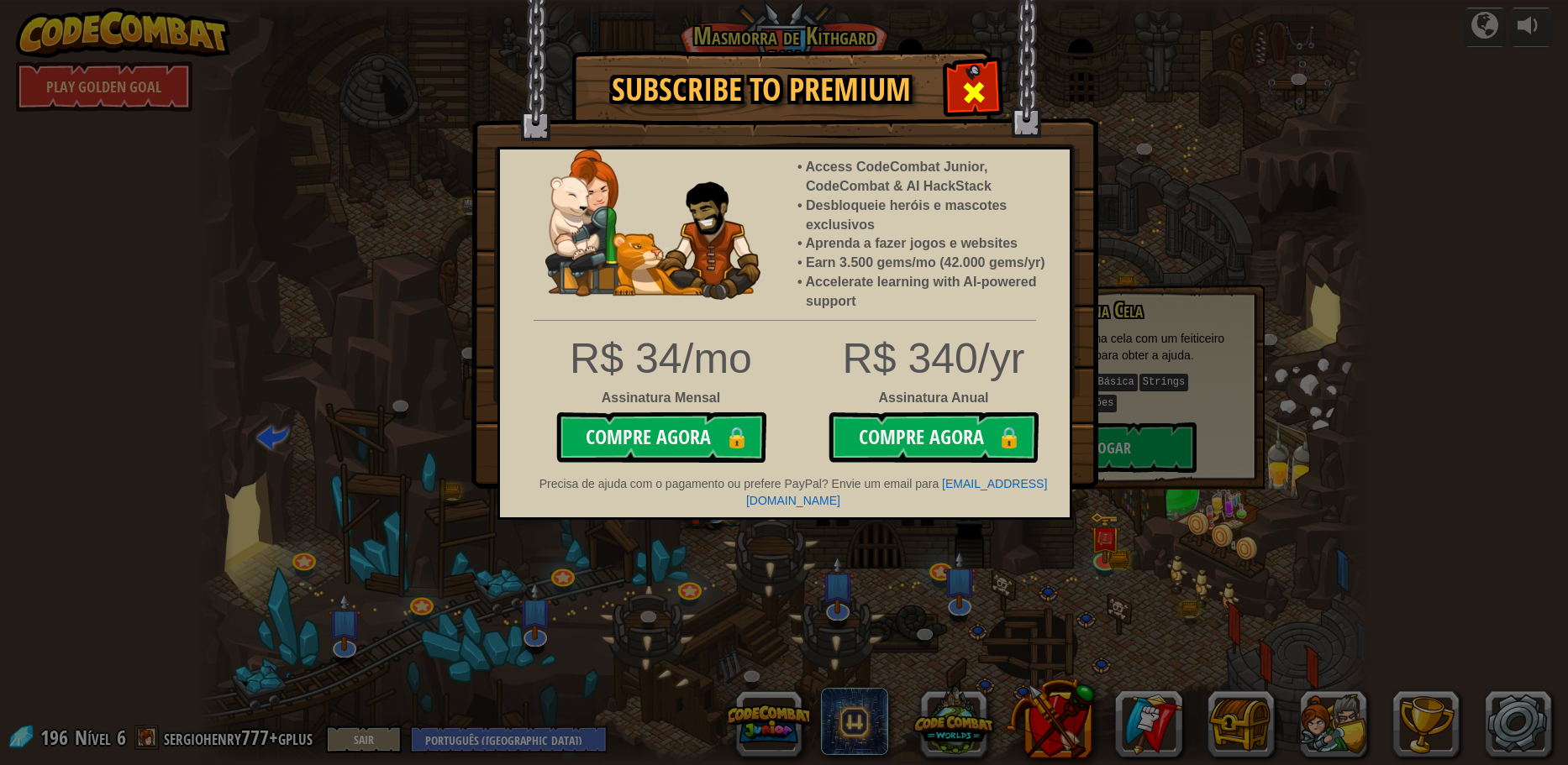
click at [971, 80] on span at bounding box center [974, 92] width 27 height 27
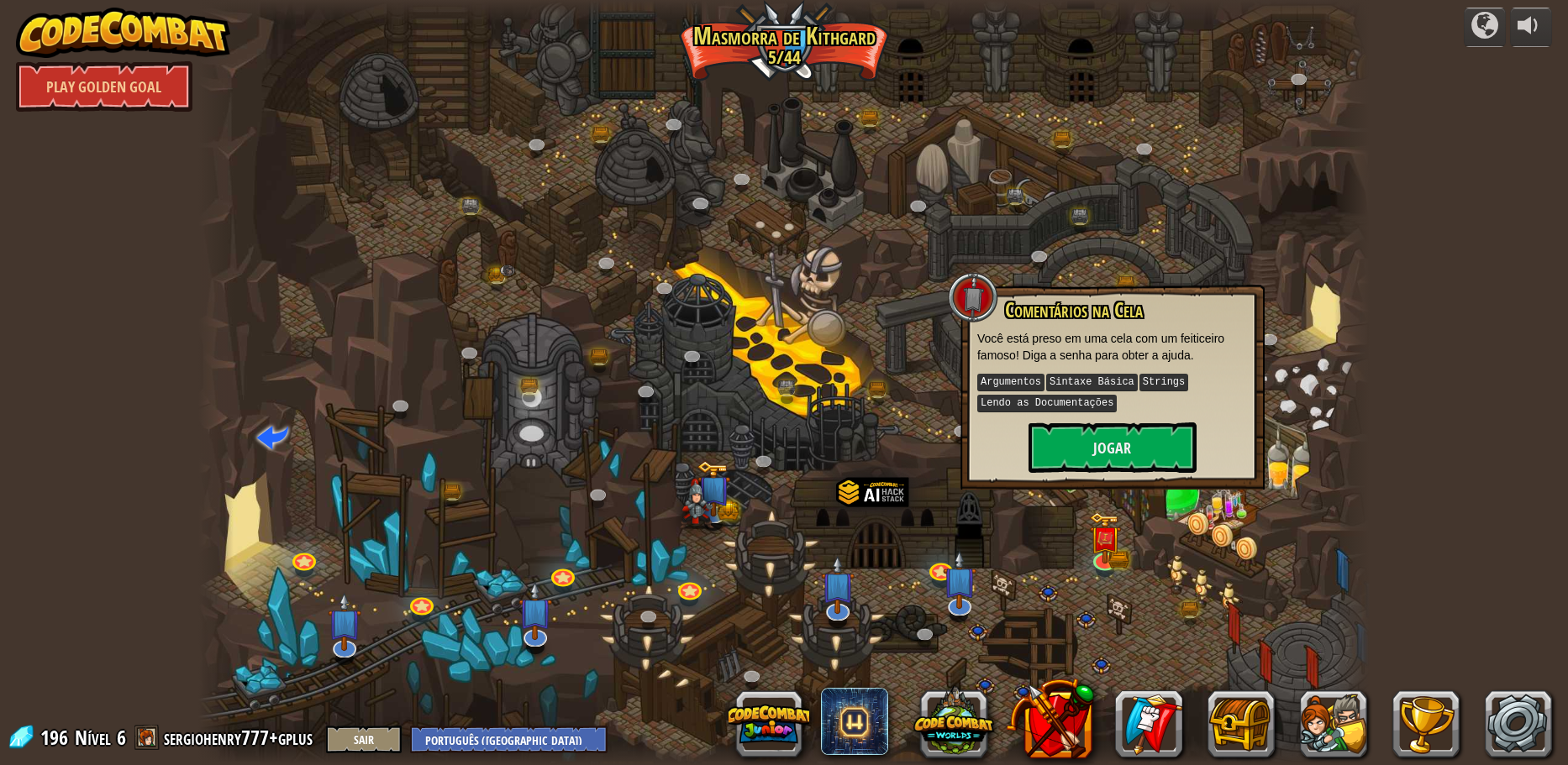
click at [741, 447] on div at bounding box center [784, 382] width 1171 height 765
